Goal: Information Seeking & Learning: Learn about a topic

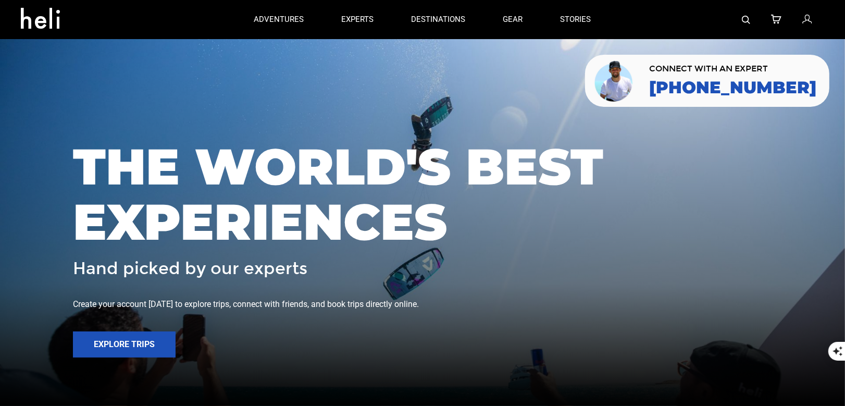
click at [743, 19] on img at bounding box center [746, 20] width 8 height 8
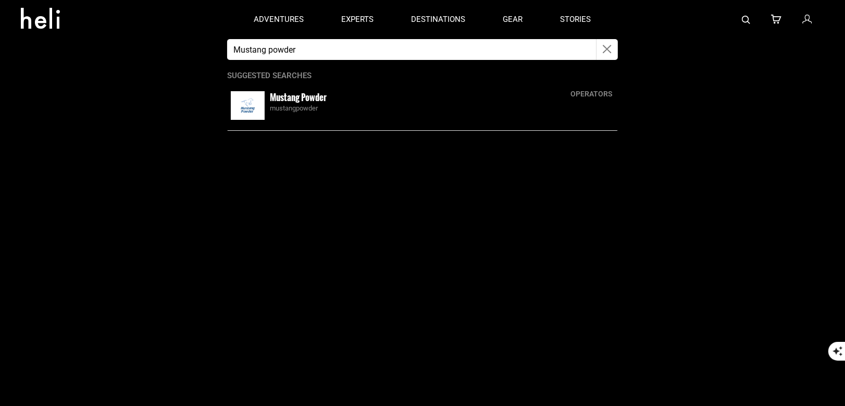
type input "Mustang powder"
click at [251, 114] on img at bounding box center [248, 105] width 34 height 29
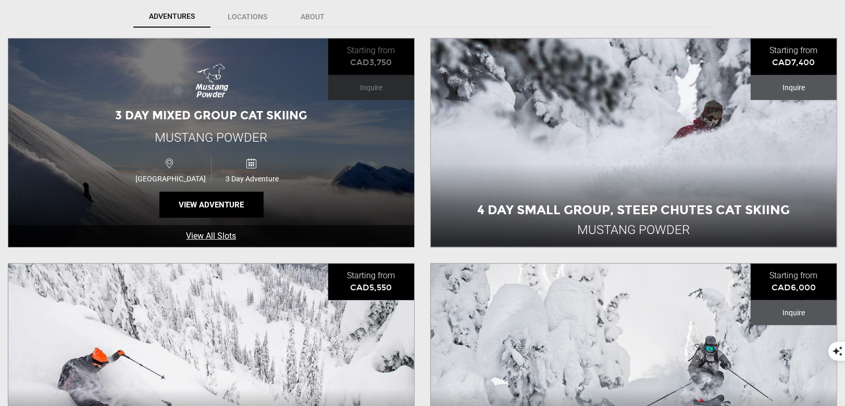
scroll to position [348, 0]
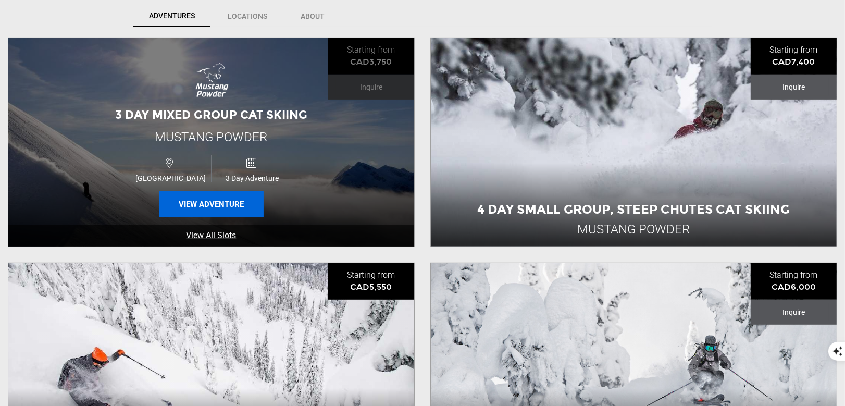
click at [200, 202] on button "View Adventure" at bounding box center [211, 204] width 104 height 26
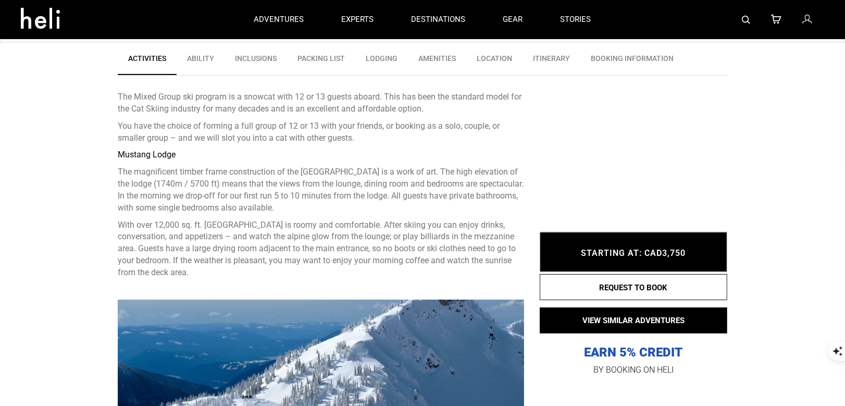
scroll to position [195, 0]
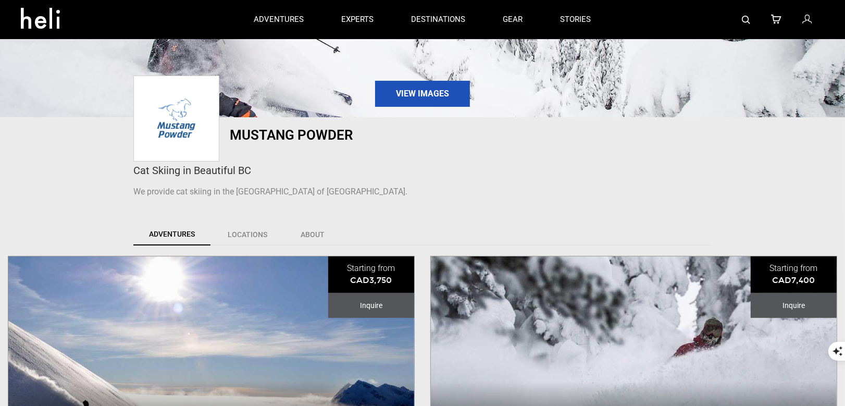
scroll to position [499, 0]
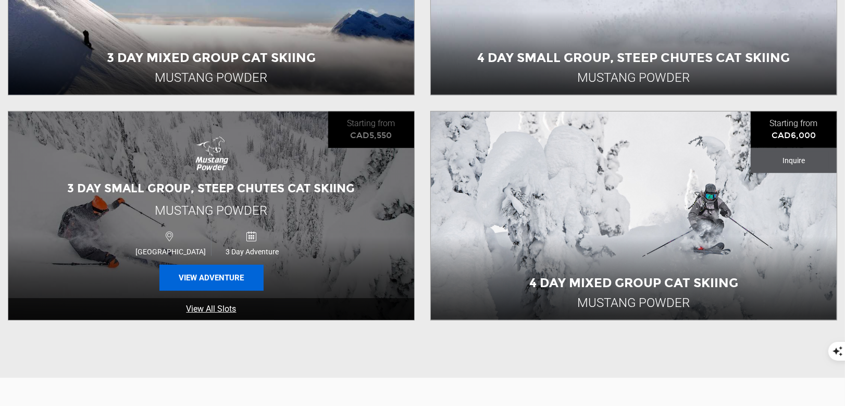
click at [226, 275] on button "View Adventure" at bounding box center [211, 278] width 104 height 26
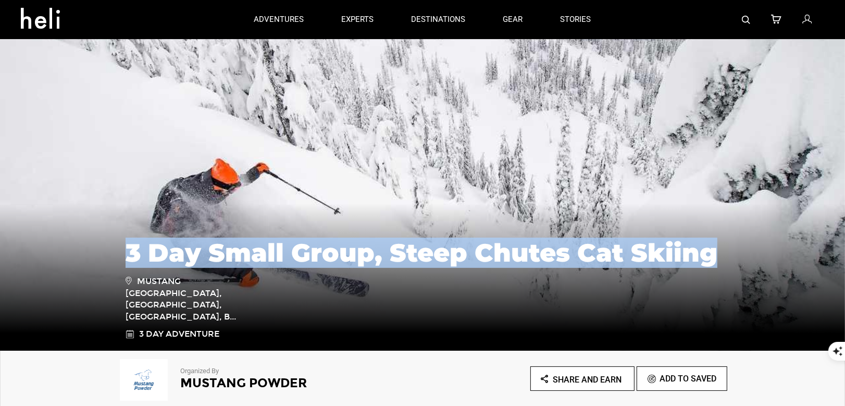
drag, startPoint x: 724, startPoint y: 278, endPoint x: 245, endPoint y: 255, distance: 479.4
click at [245, 255] on div "3 Day Small Group, Steep Chutes Cat Skiing [GEOGRAPHIC_DATA], [GEOGRAPHIC_DATA]…" at bounding box center [423, 284] width 610 height 112
copy h1 "3 Day Small Group, Steep Chutes Cat Skiing"
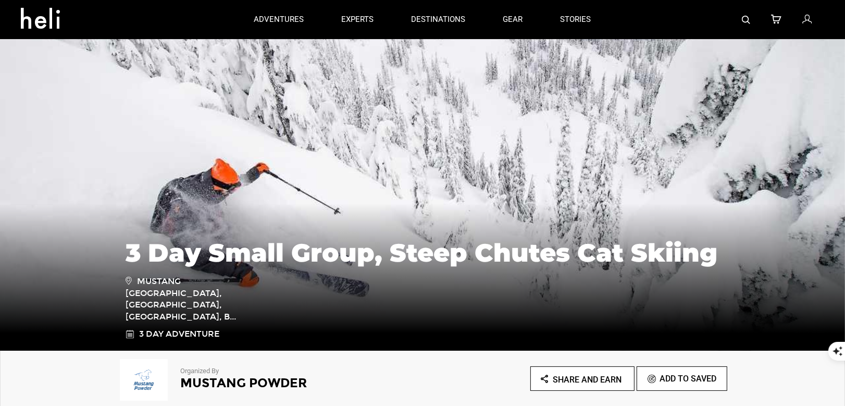
click at [206, 380] on h2 "Mustang Powder" at bounding box center [287, 383] width 214 height 14
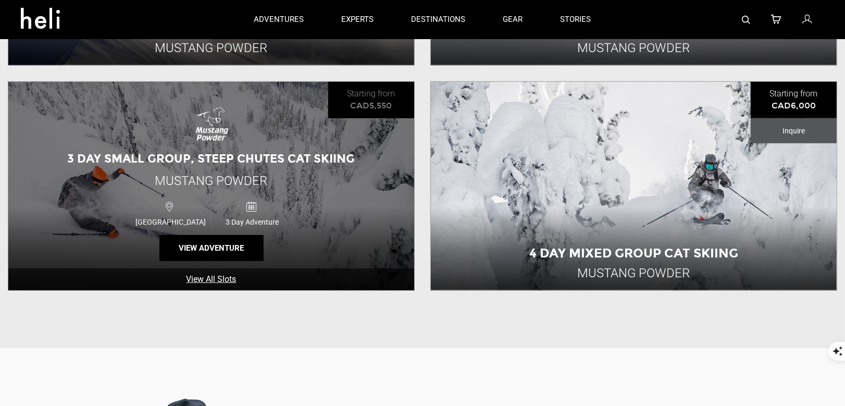
scroll to position [377, 0]
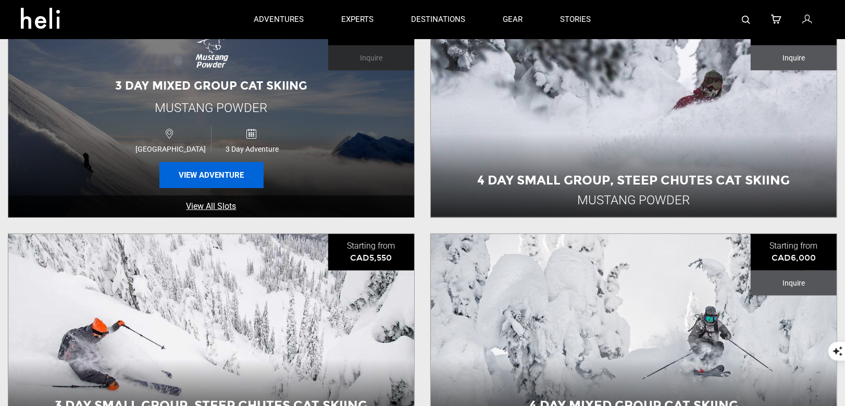
click at [208, 184] on button "View Adventure" at bounding box center [211, 175] width 104 height 26
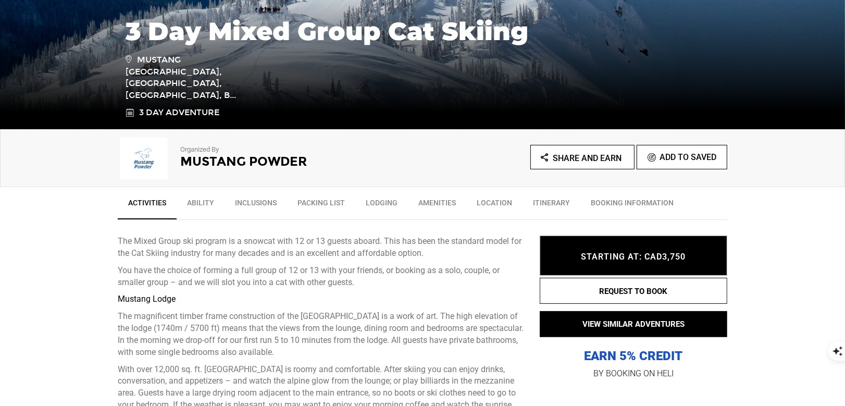
scroll to position [224, 0]
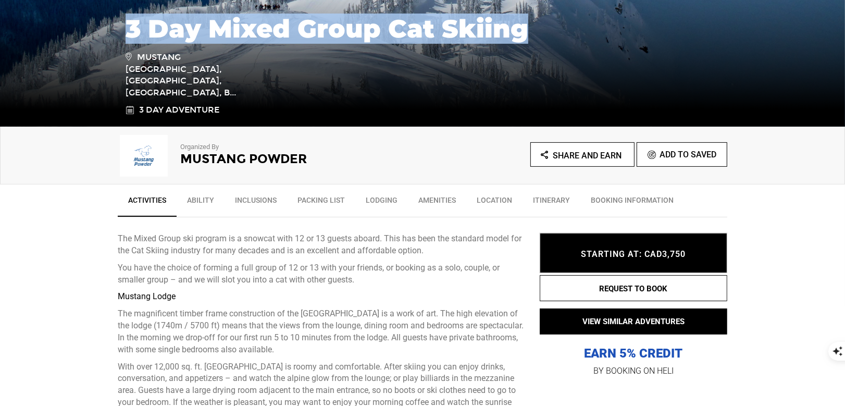
drag, startPoint x: 540, startPoint y: 60, endPoint x: 132, endPoint y: 38, distance: 408.6
click at [132, 38] on h1 "3 Day Mixed Group Cat Skiing" at bounding box center [423, 29] width 594 height 28
copy h1 "3 Day Mixed Group Cat Skiing"
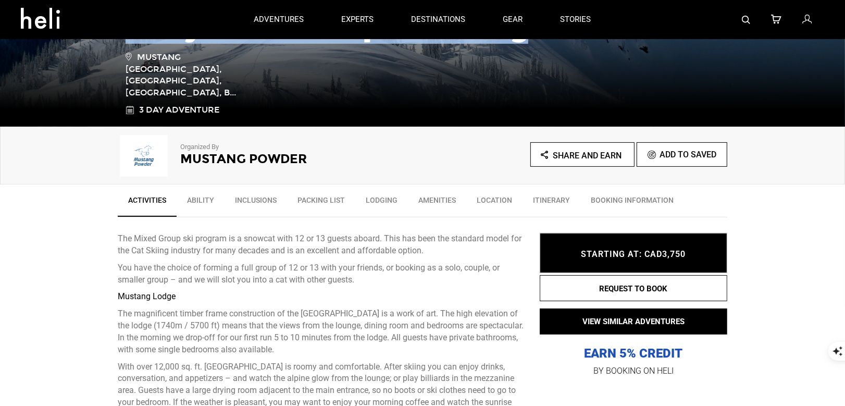
scroll to position [0, 0]
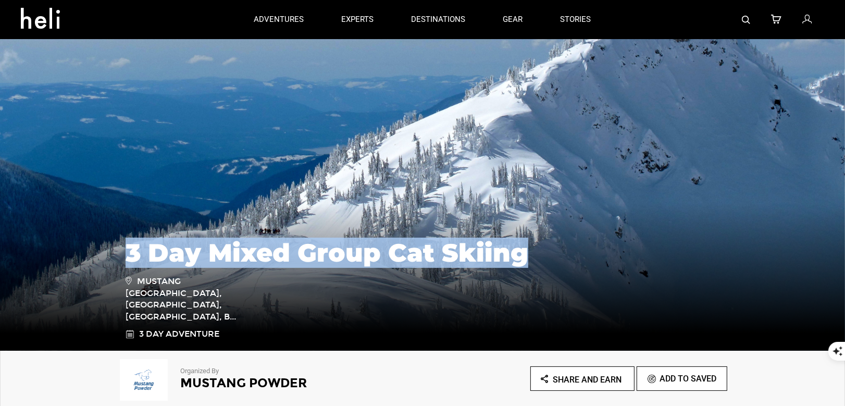
click at [750, 20] on img at bounding box center [746, 20] width 8 height 8
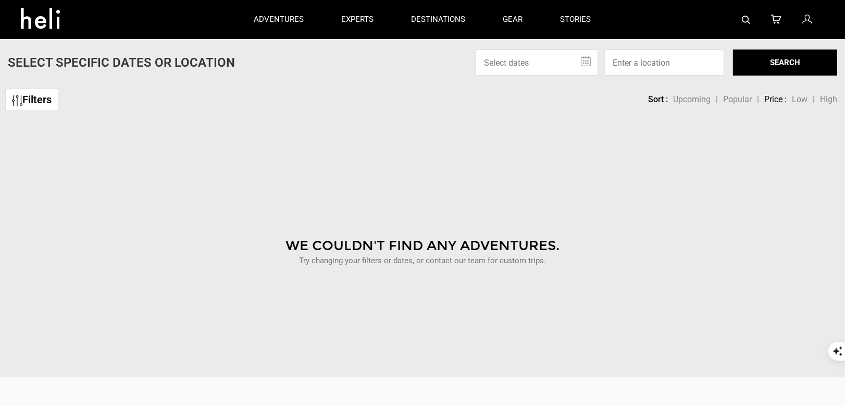
click at [741, 25] on div at bounding box center [717, 19] width 215 height 39
click at [745, 23] on img at bounding box center [746, 20] width 8 height 8
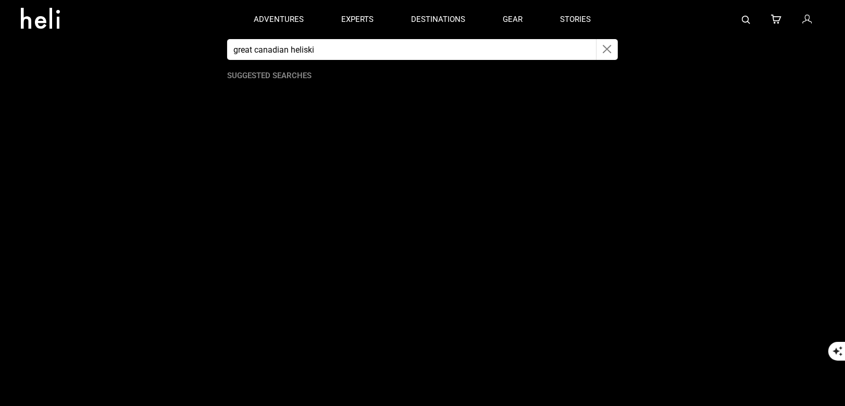
click at [507, 61] on app-search-panel "great canadian heliski Suggested Searches" at bounding box center [422, 222] width 845 height 367
click at [510, 58] on input "great canadian heliski" at bounding box center [411, 49] width 369 height 21
type input "great canadian"
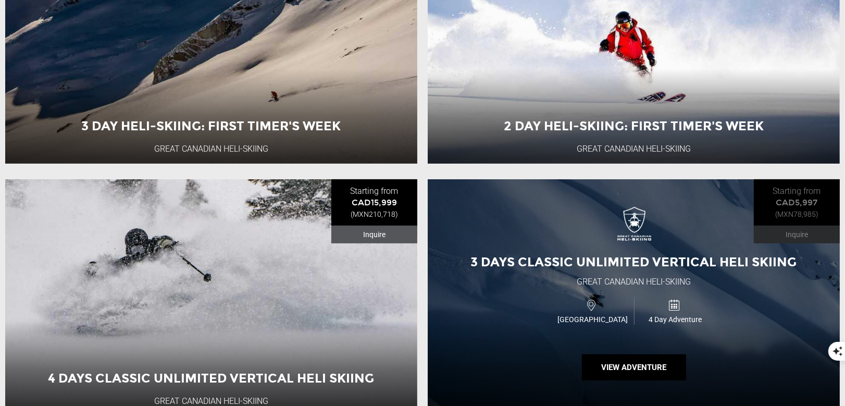
scroll to position [266, 0]
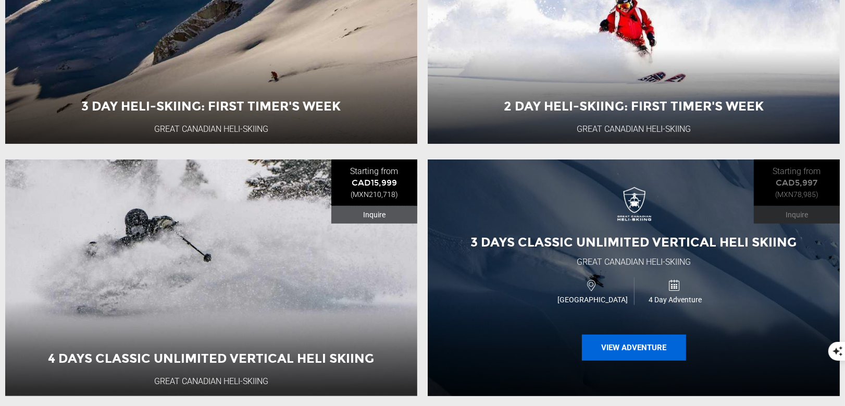
click at [597, 347] on button "View Adventure" at bounding box center [634, 348] width 104 height 26
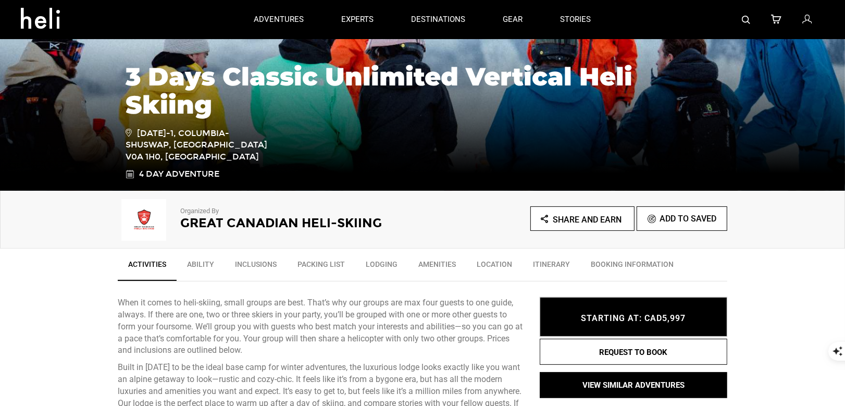
scroll to position [2, 0]
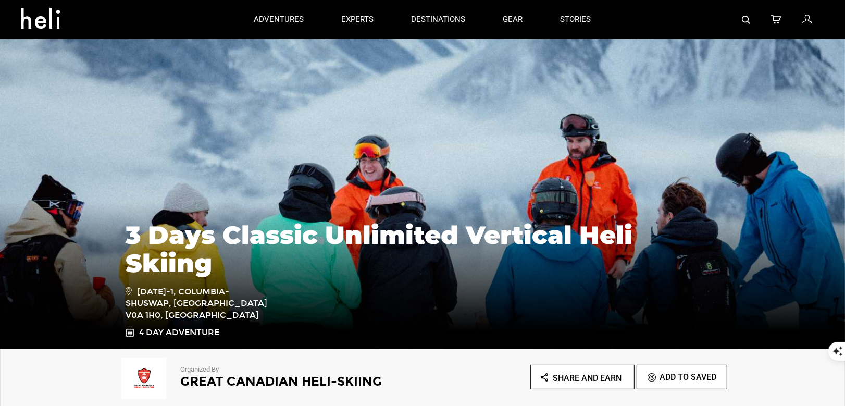
type input "great canadian"
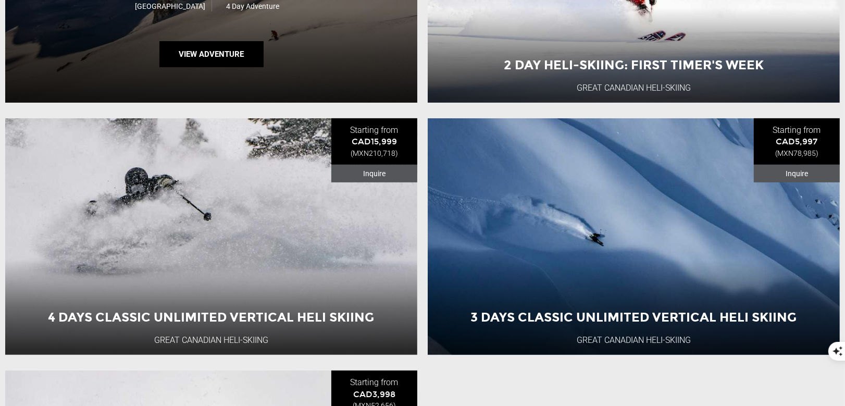
scroll to position [391, 0]
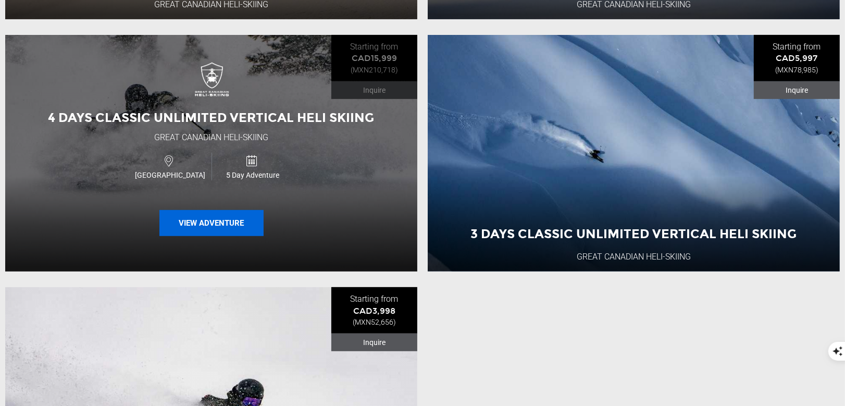
click at [190, 220] on button "View Adventure" at bounding box center [211, 223] width 104 height 26
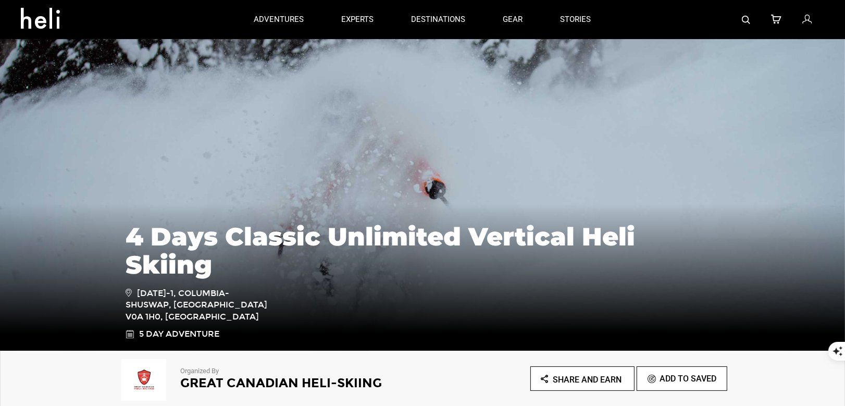
click at [749, 18] on img at bounding box center [746, 20] width 8 height 8
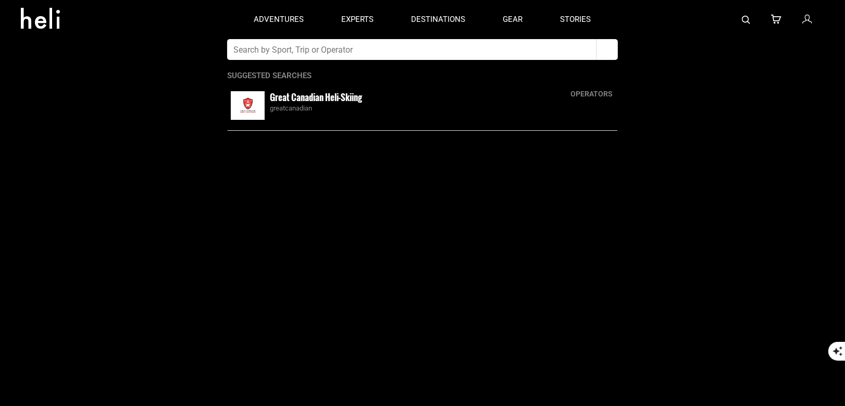
click at [490, 47] on input "text" at bounding box center [411, 49] width 369 height 21
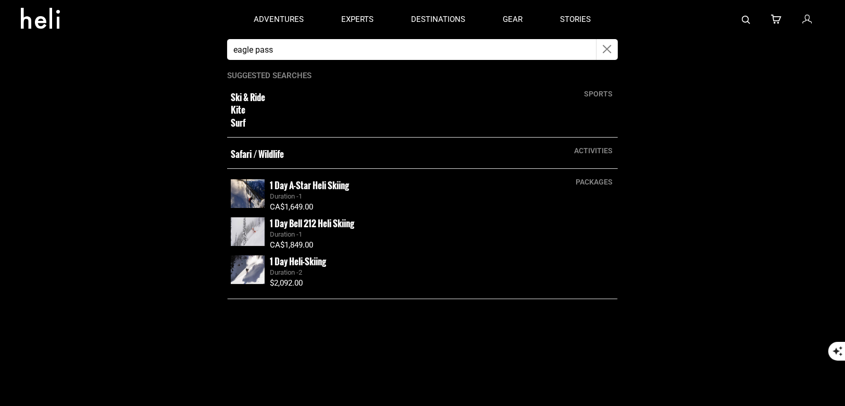
type input "eagle pass heli"
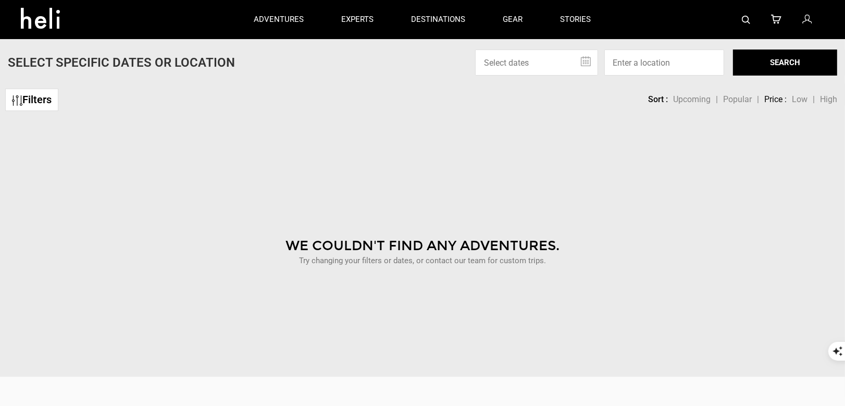
click at [273, 93] on div "Filters sortby Sort Upcoming Popular Price: Low to High Price : High to Low Sor…" at bounding box center [422, 94] width 845 height 22
click at [745, 22] on img at bounding box center [746, 20] width 8 height 8
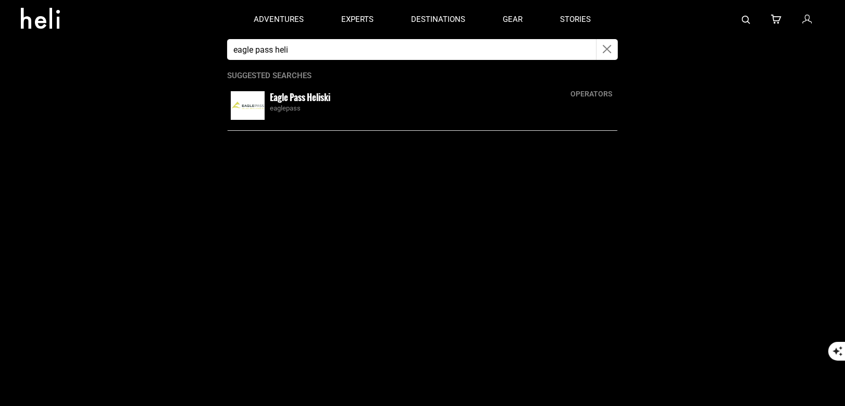
click at [298, 95] on small "Eagle Pass Heliski" at bounding box center [300, 97] width 60 height 13
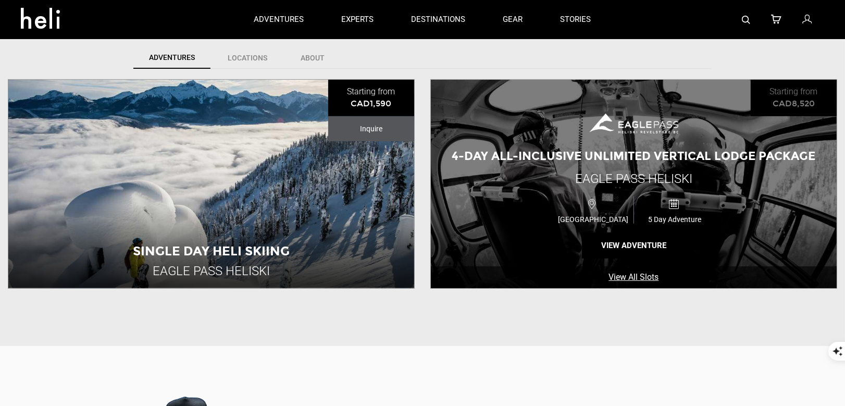
scroll to position [295, 0]
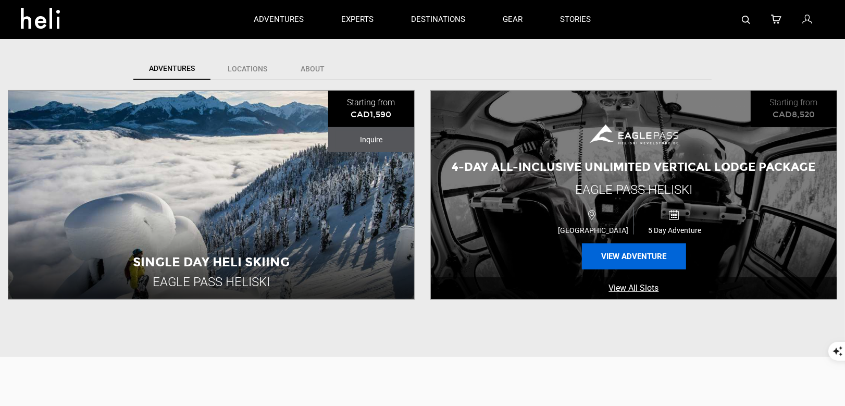
click at [613, 251] on button "View Adventure" at bounding box center [634, 256] width 104 height 26
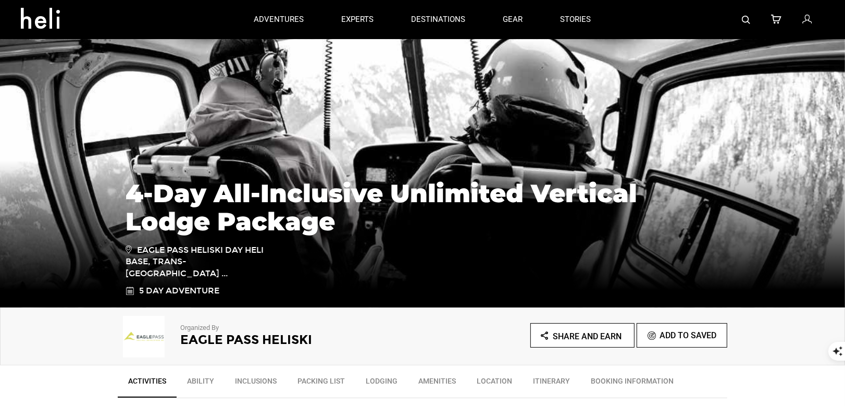
scroll to position [81, 0]
